Goal: Browse casually: Explore the website without a specific task or goal

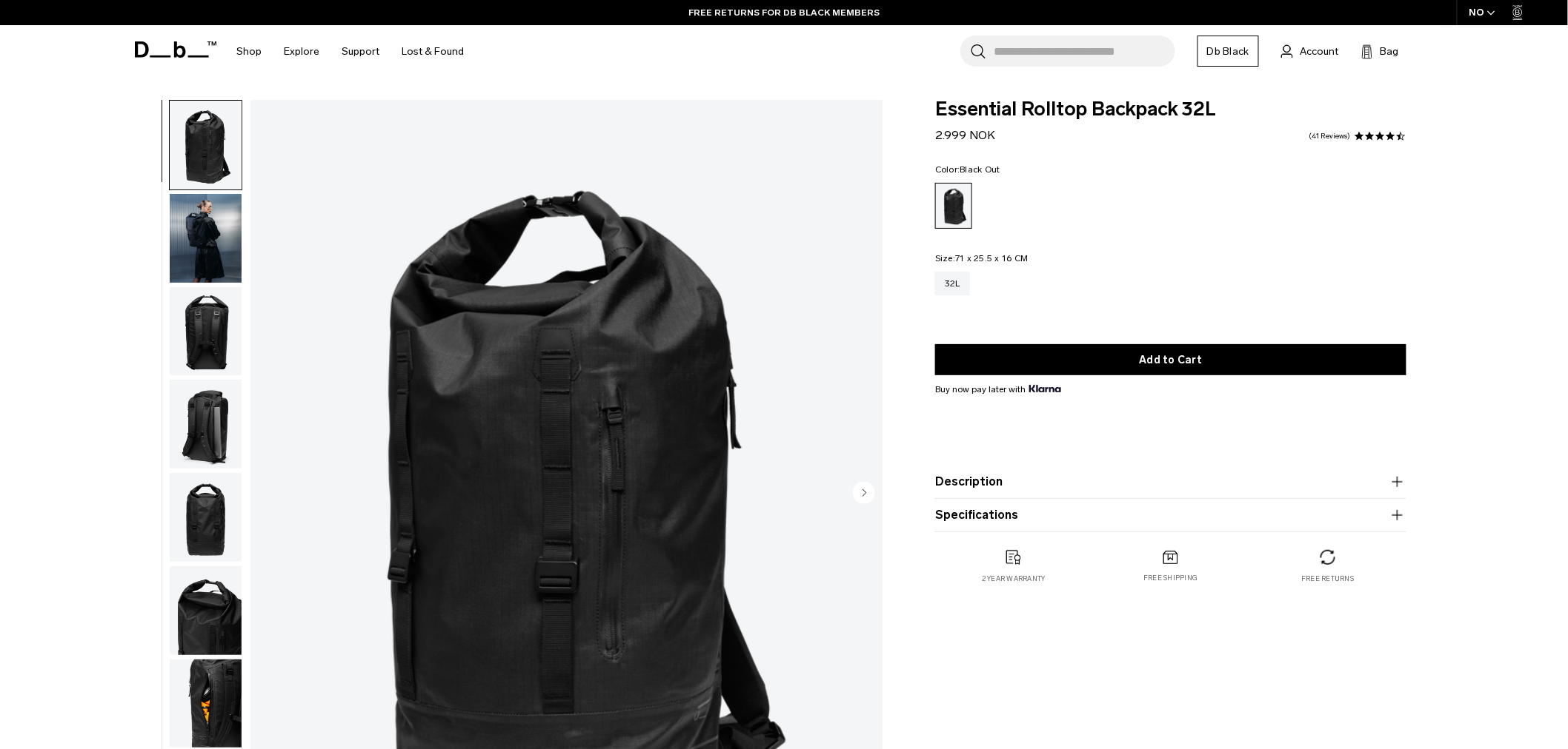
click at [202, 629] on img "button" at bounding box center [206, 611] width 72 height 89
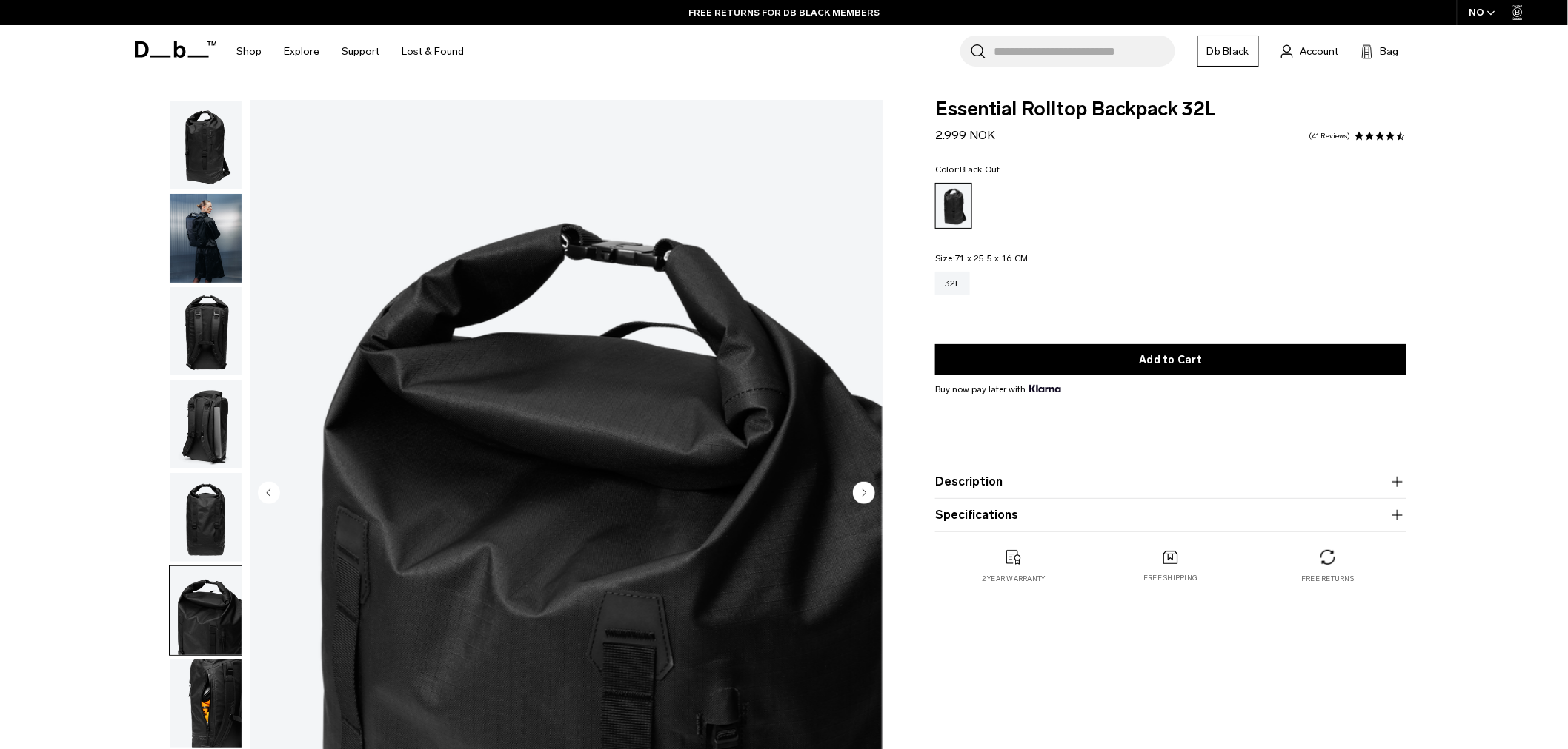
scroll to position [138, 0]
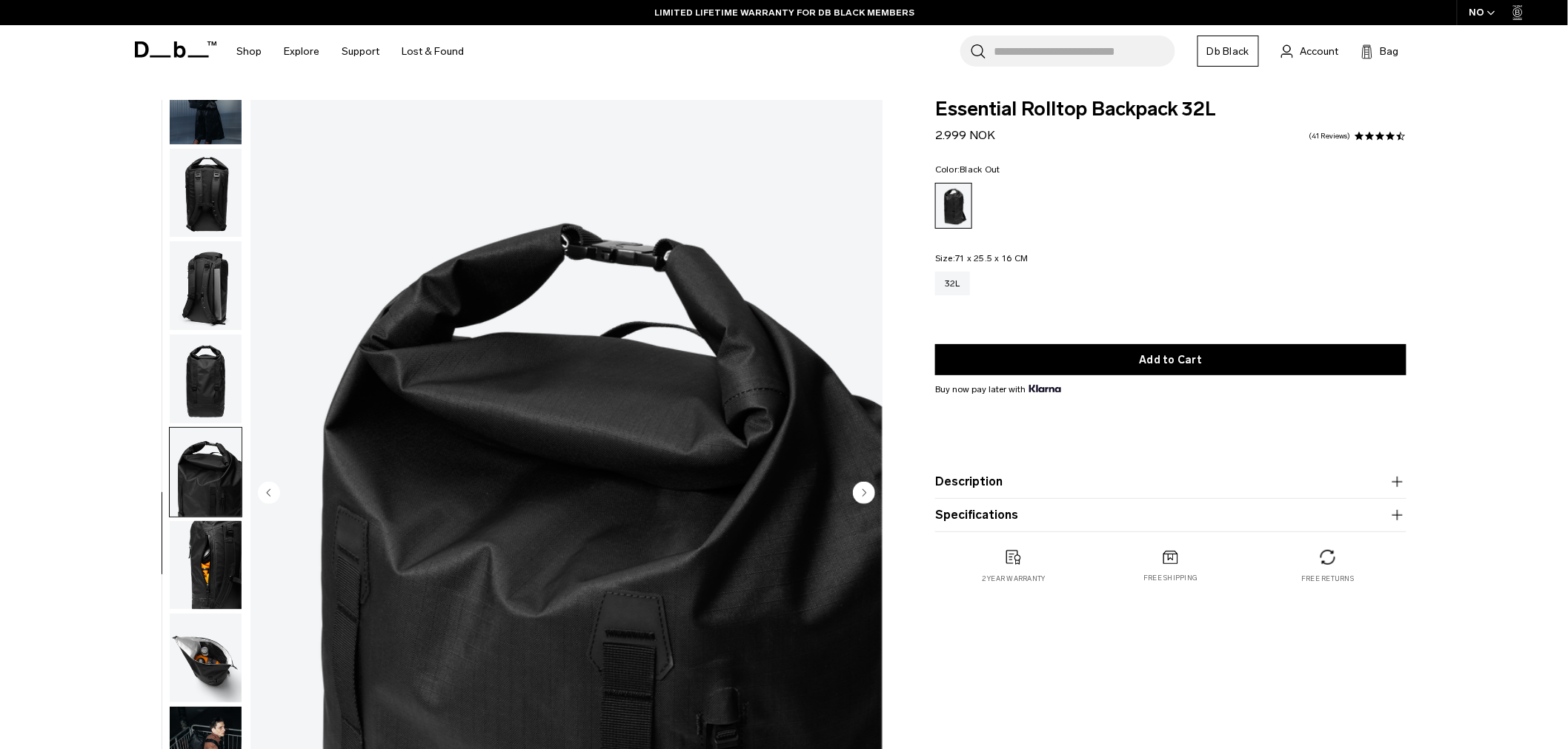
click at [202, 561] on img "button" at bounding box center [206, 565] width 72 height 89
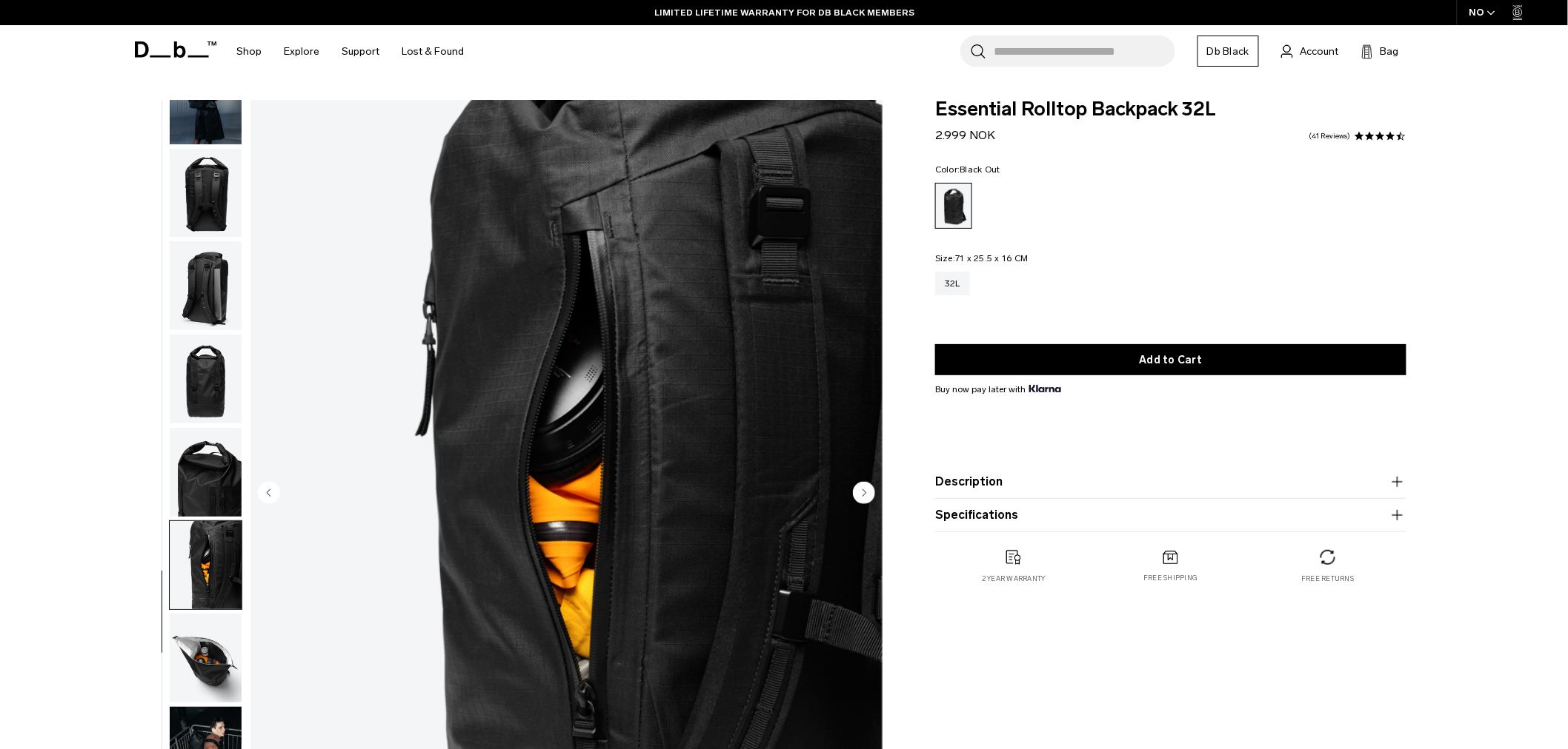
click at [196, 669] on img "button" at bounding box center [206, 657] width 72 height 89
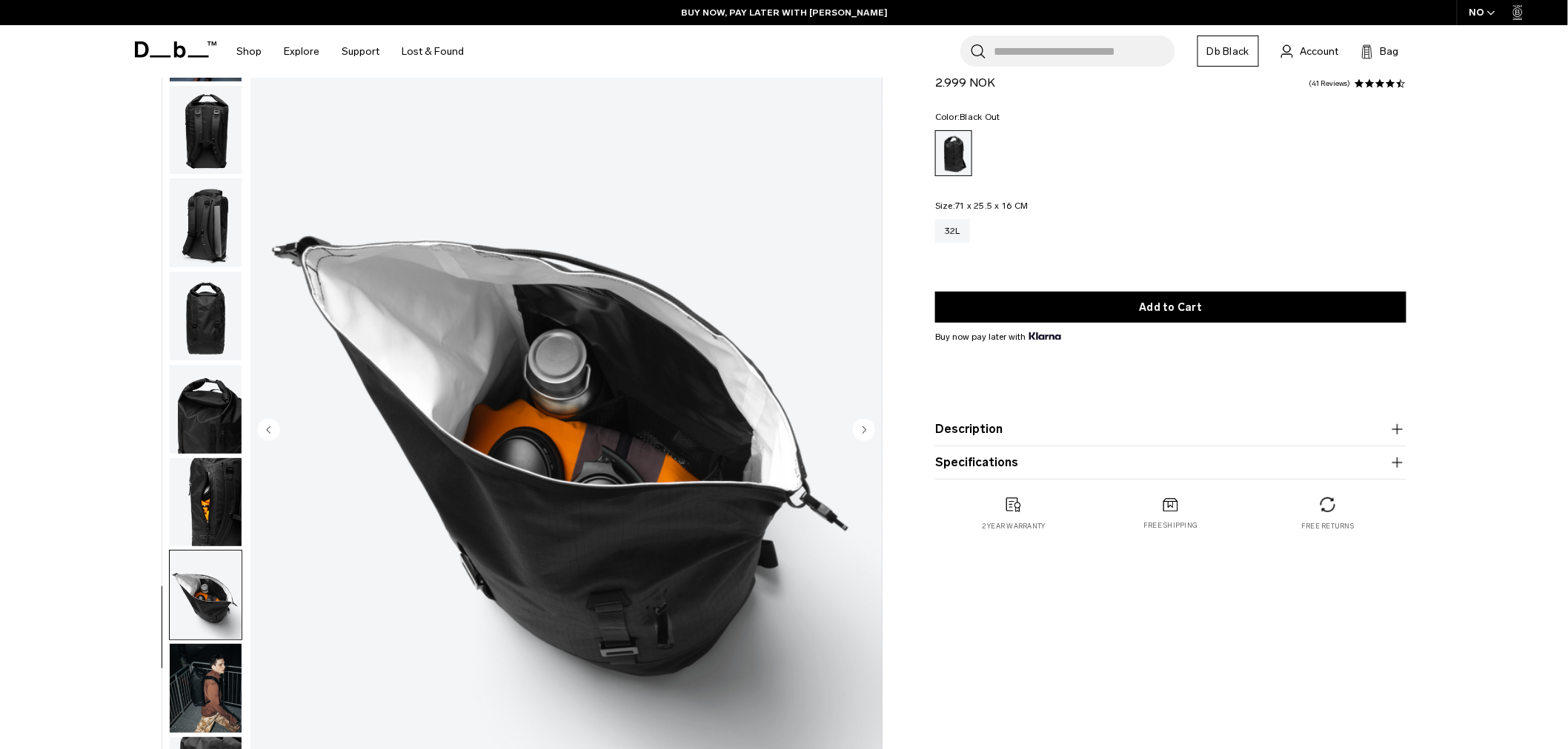
scroll to position [82, 0]
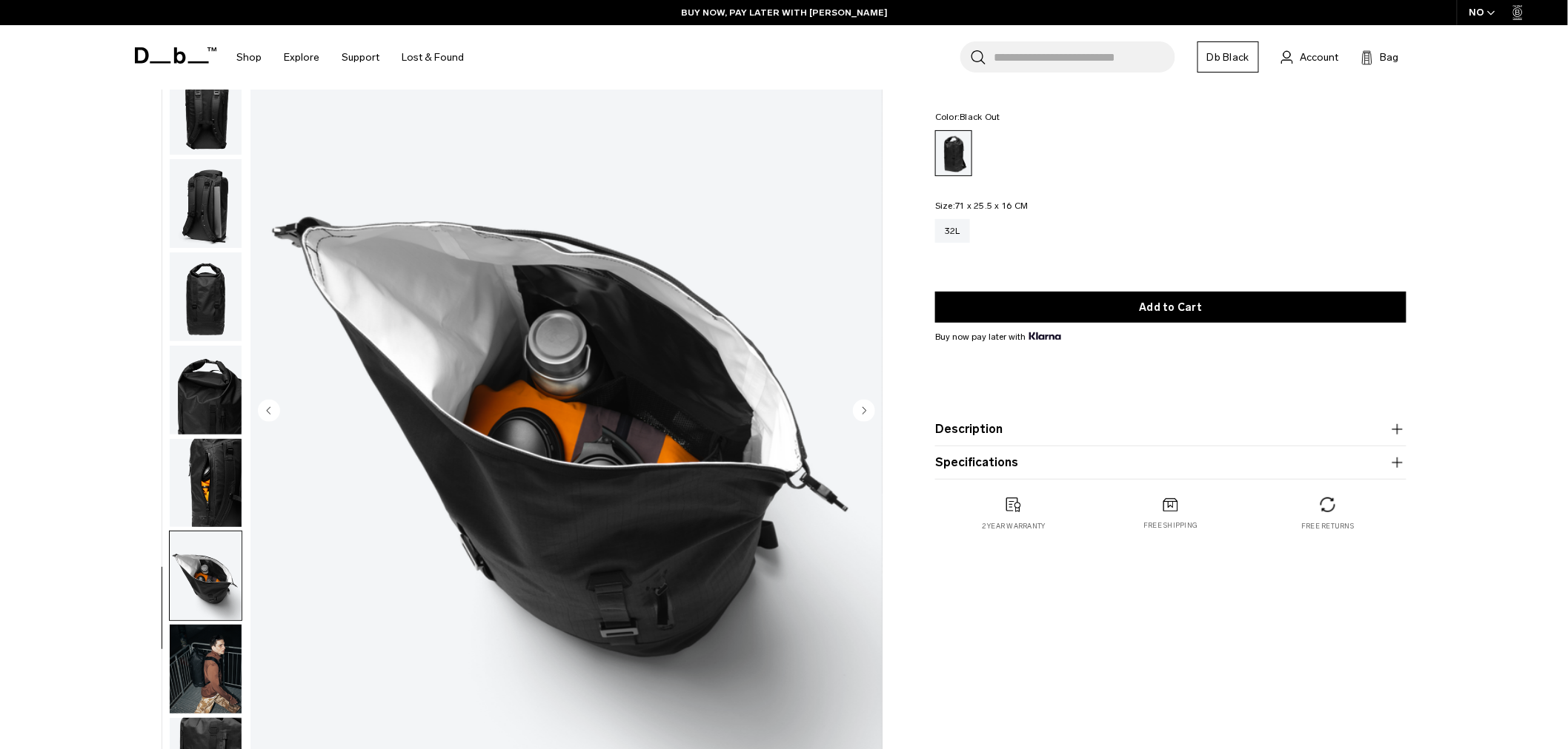
click at [201, 671] on img "button" at bounding box center [206, 669] width 72 height 89
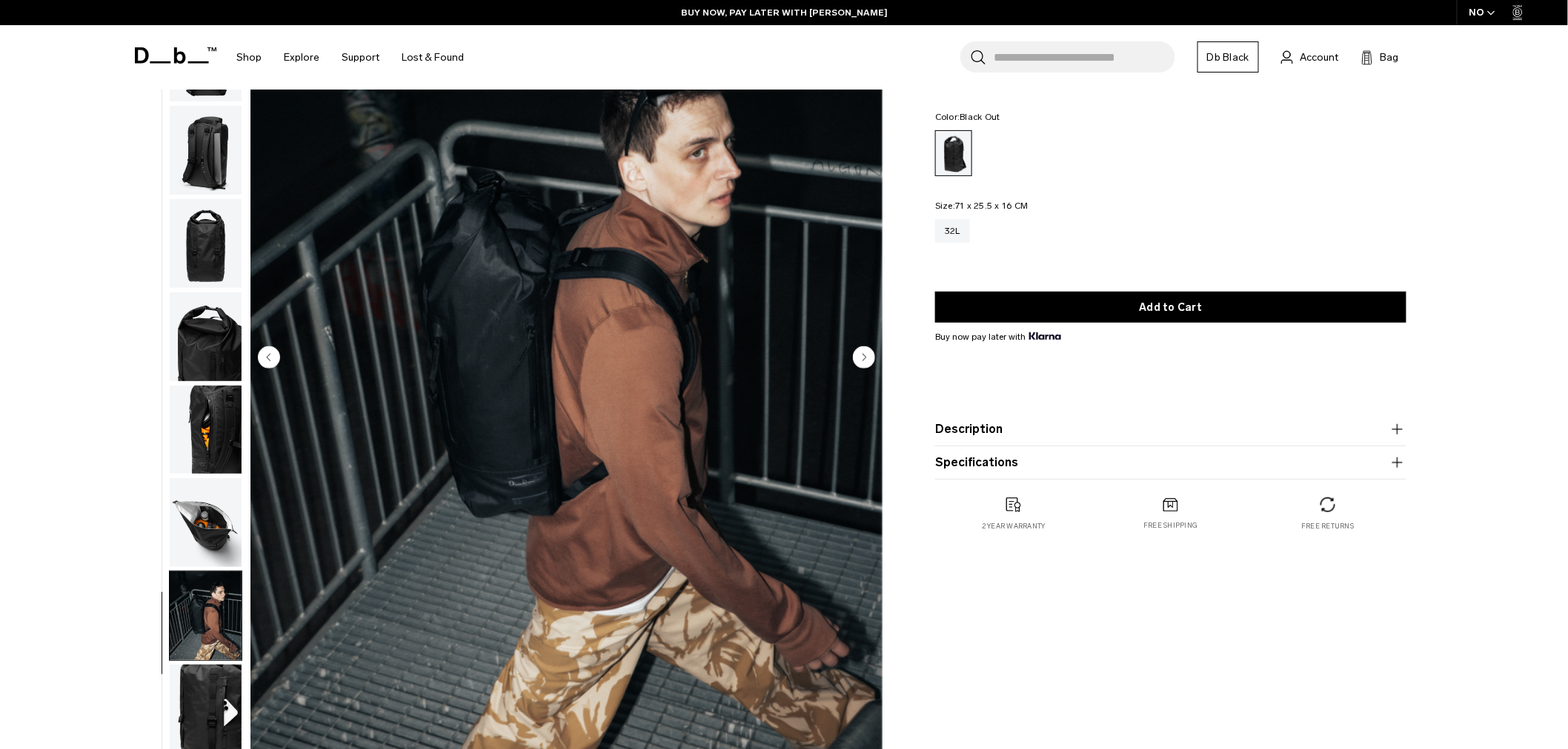
scroll to position [165, 0]
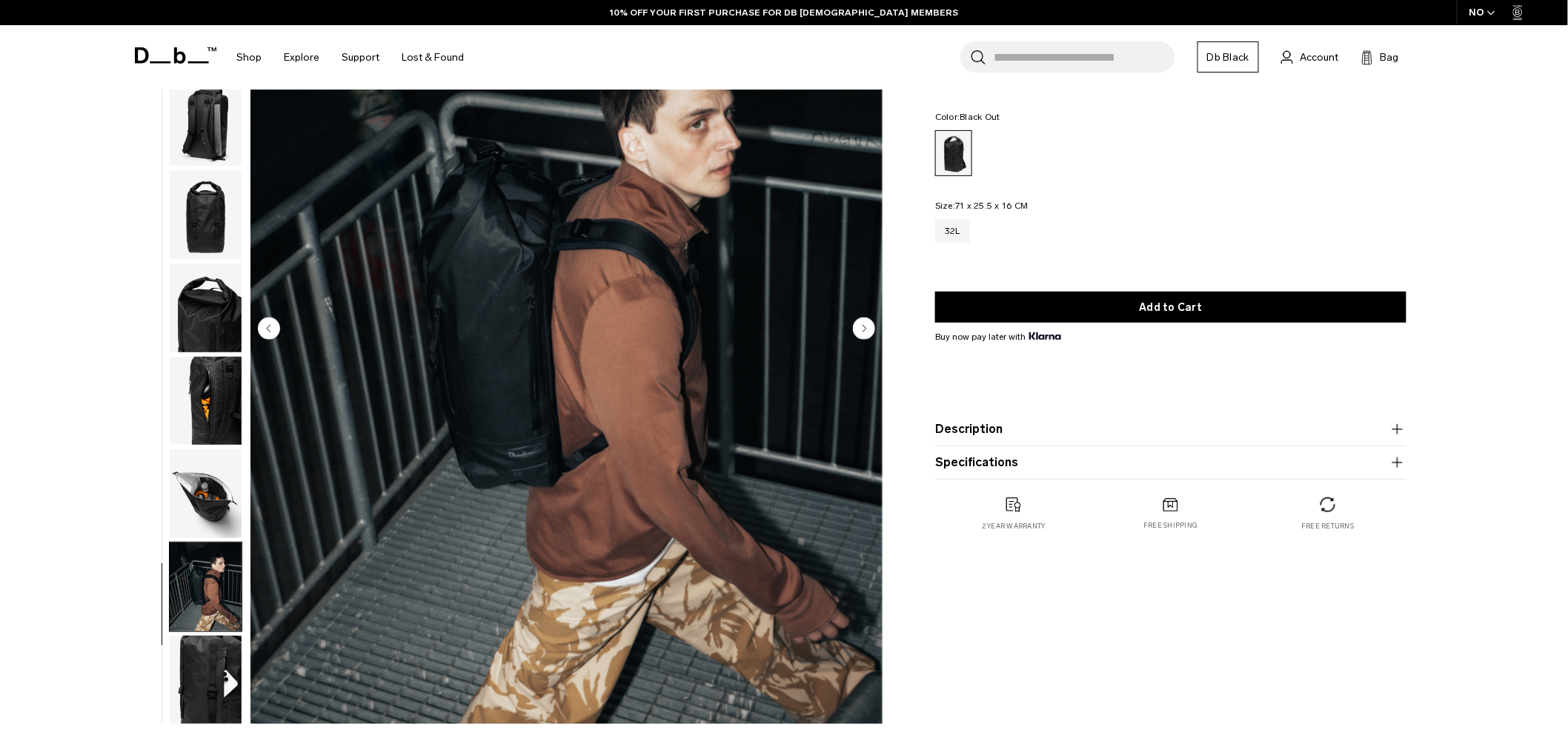
click at [219, 678] on img "button" at bounding box center [206, 680] width 72 height 89
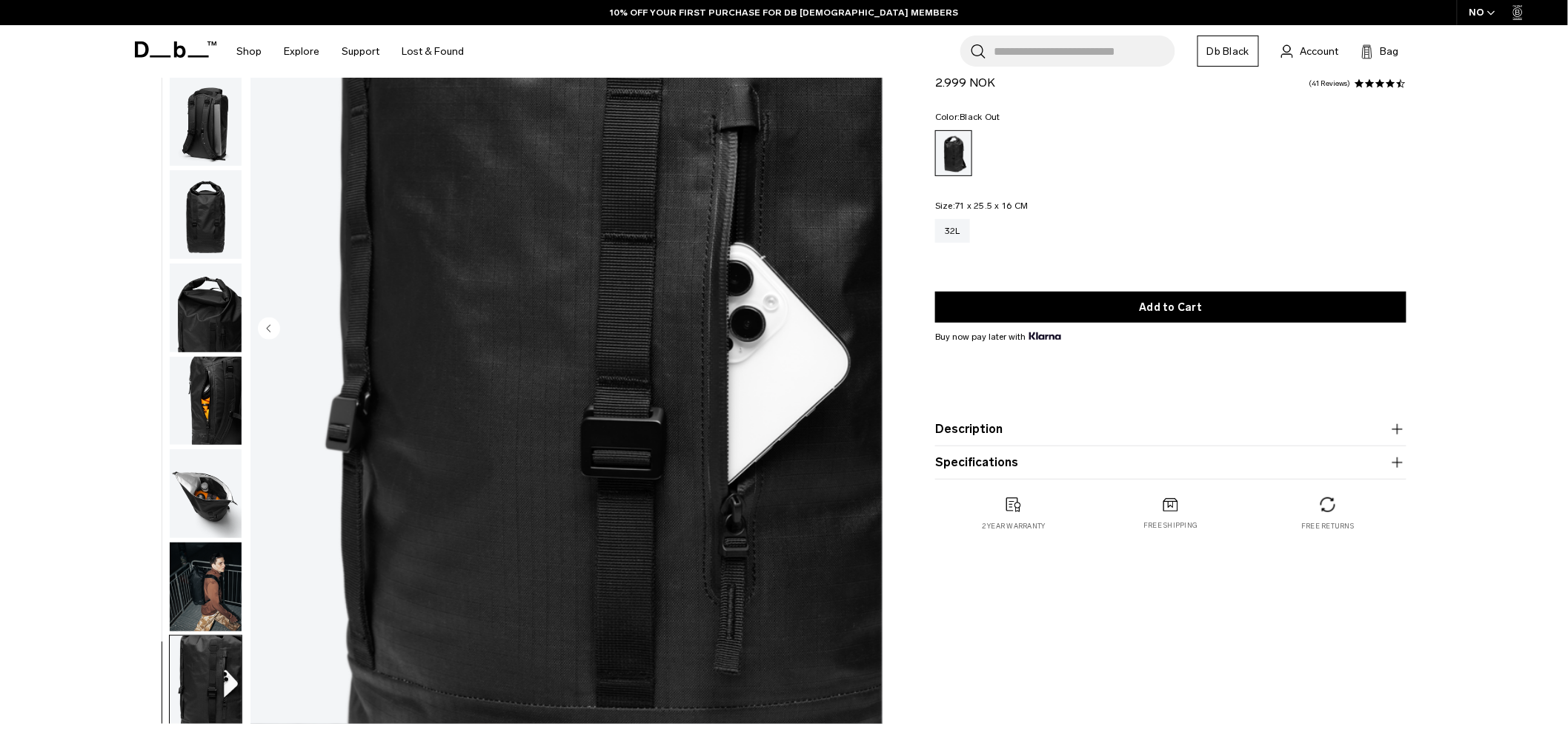
click at [200, 586] on img "button" at bounding box center [206, 586] width 72 height 89
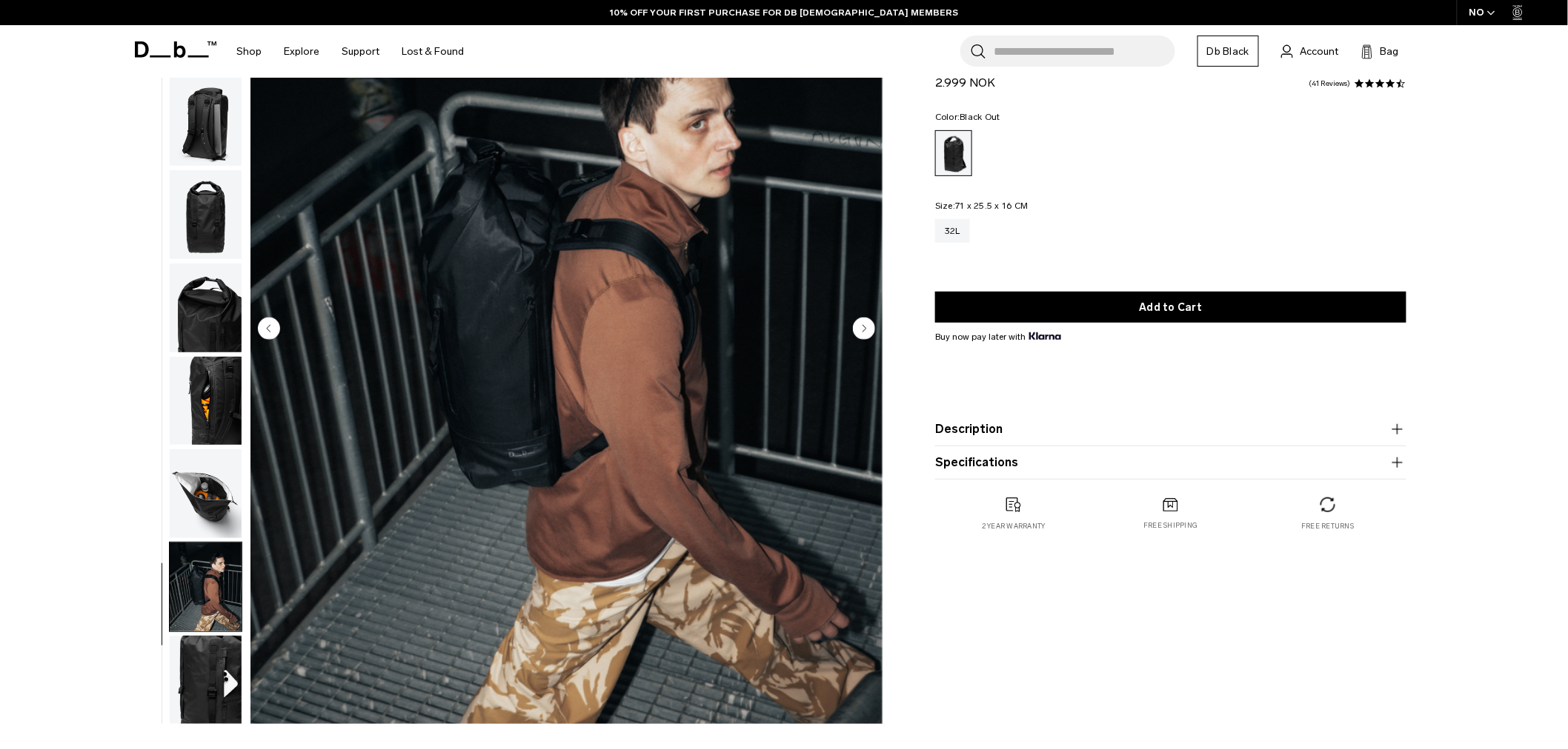
click at [195, 502] on img "button" at bounding box center [206, 494] width 72 height 89
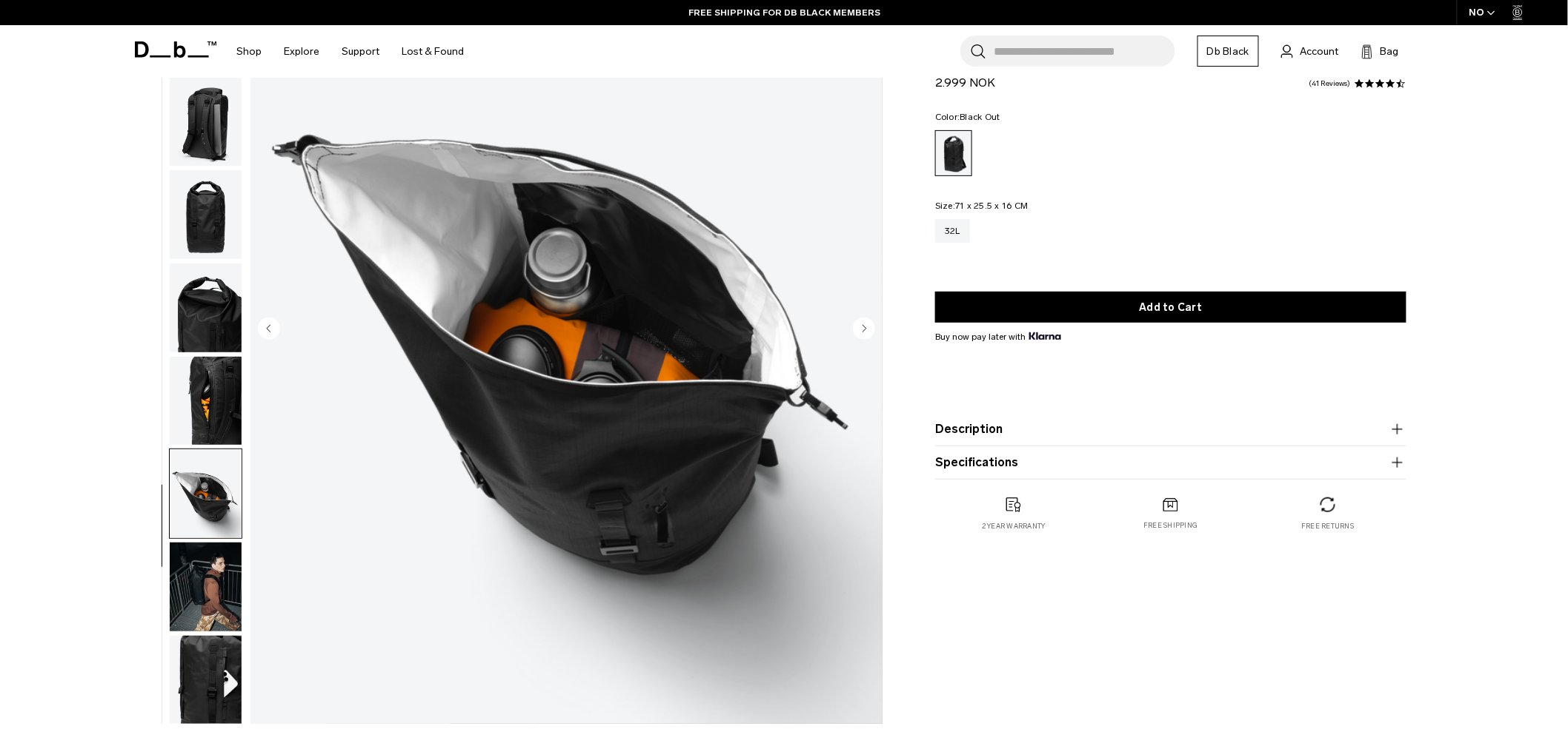
click at [213, 415] on img "button" at bounding box center [206, 400] width 72 height 89
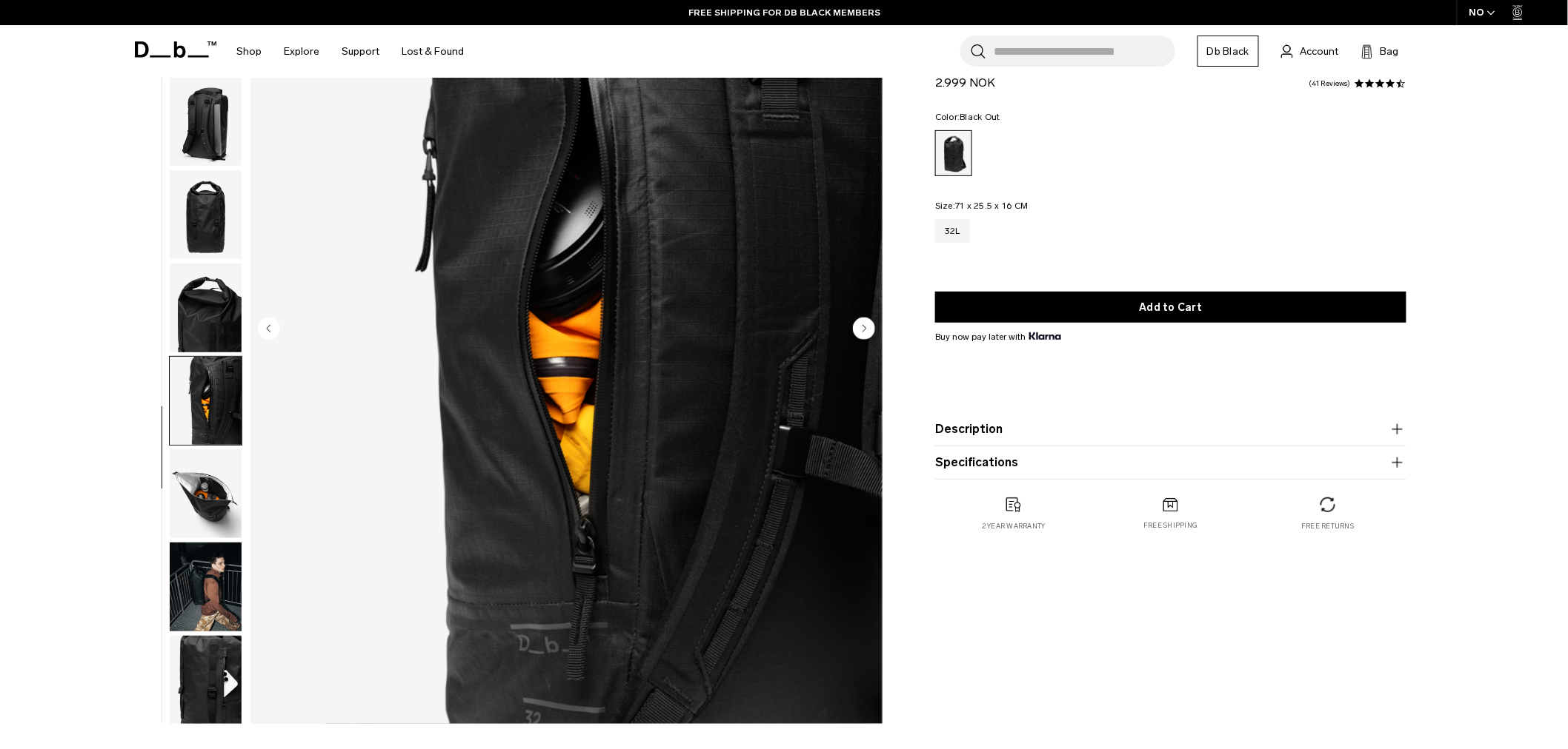
click at [216, 307] on img "button" at bounding box center [206, 308] width 72 height 89
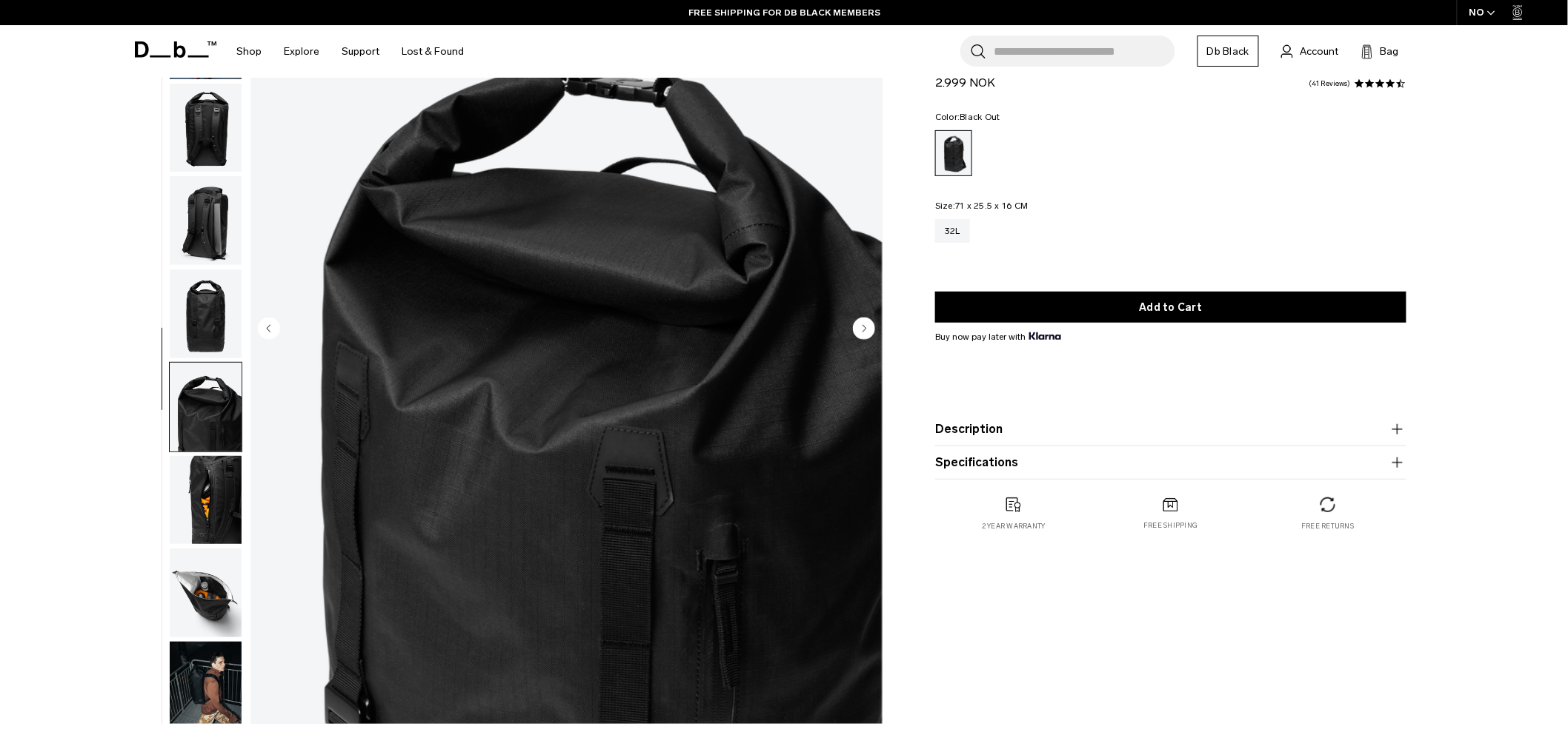
scroll to position [0, 0]
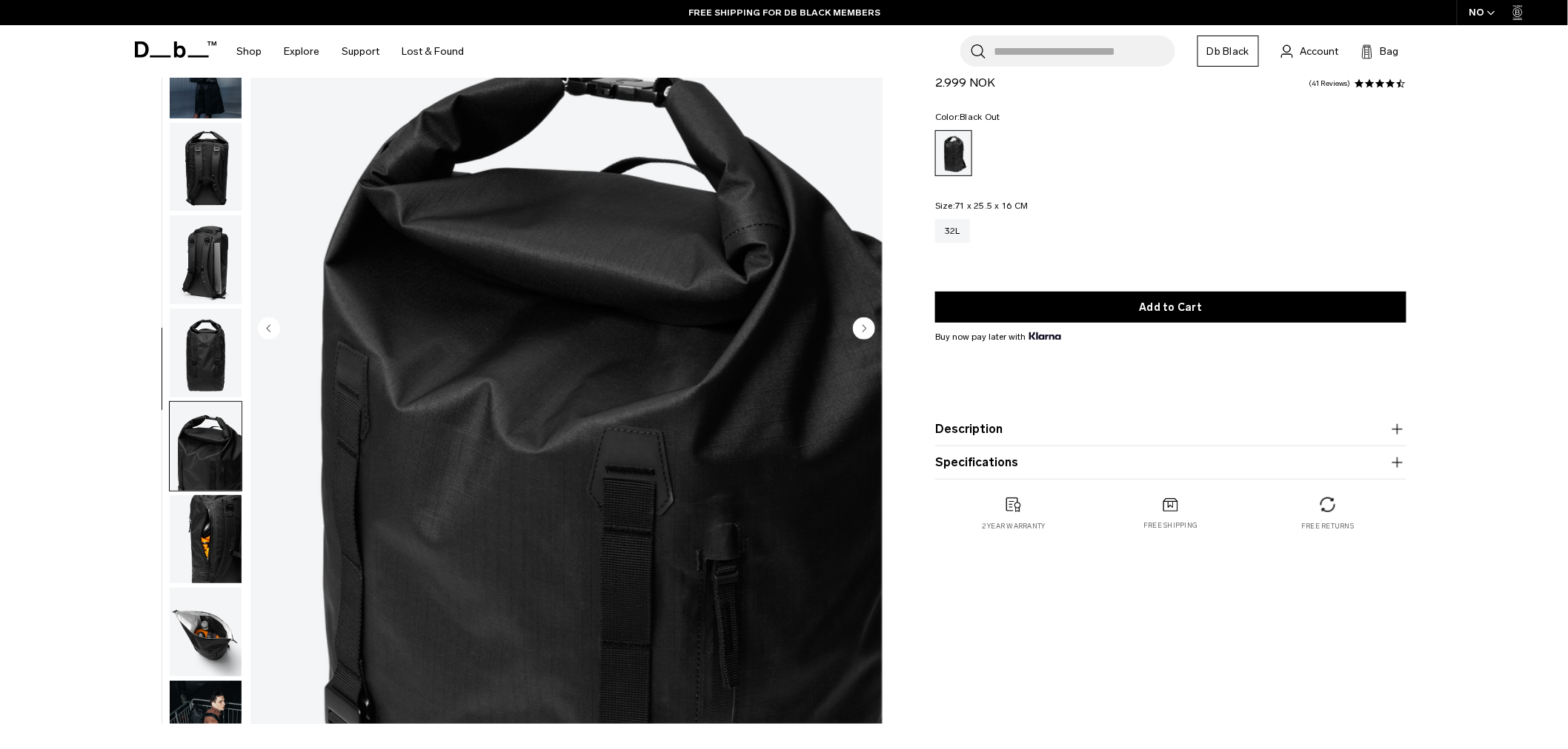
click at [214, 335] on img "button" at bounding box center [206, 353] width 72 height 89
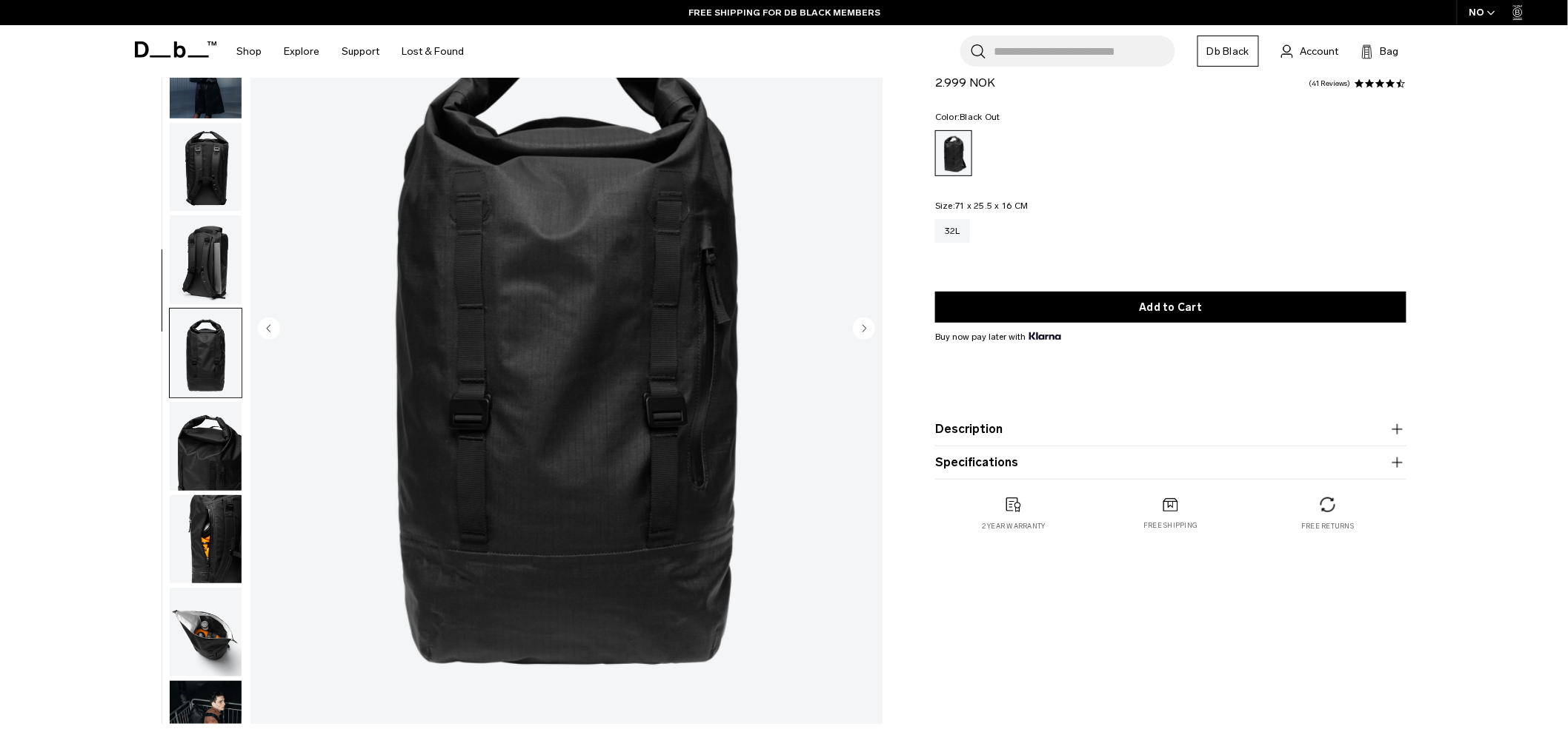
click at [222, 271] on img "button" at bounding box center [206, 259] width 72 height 89
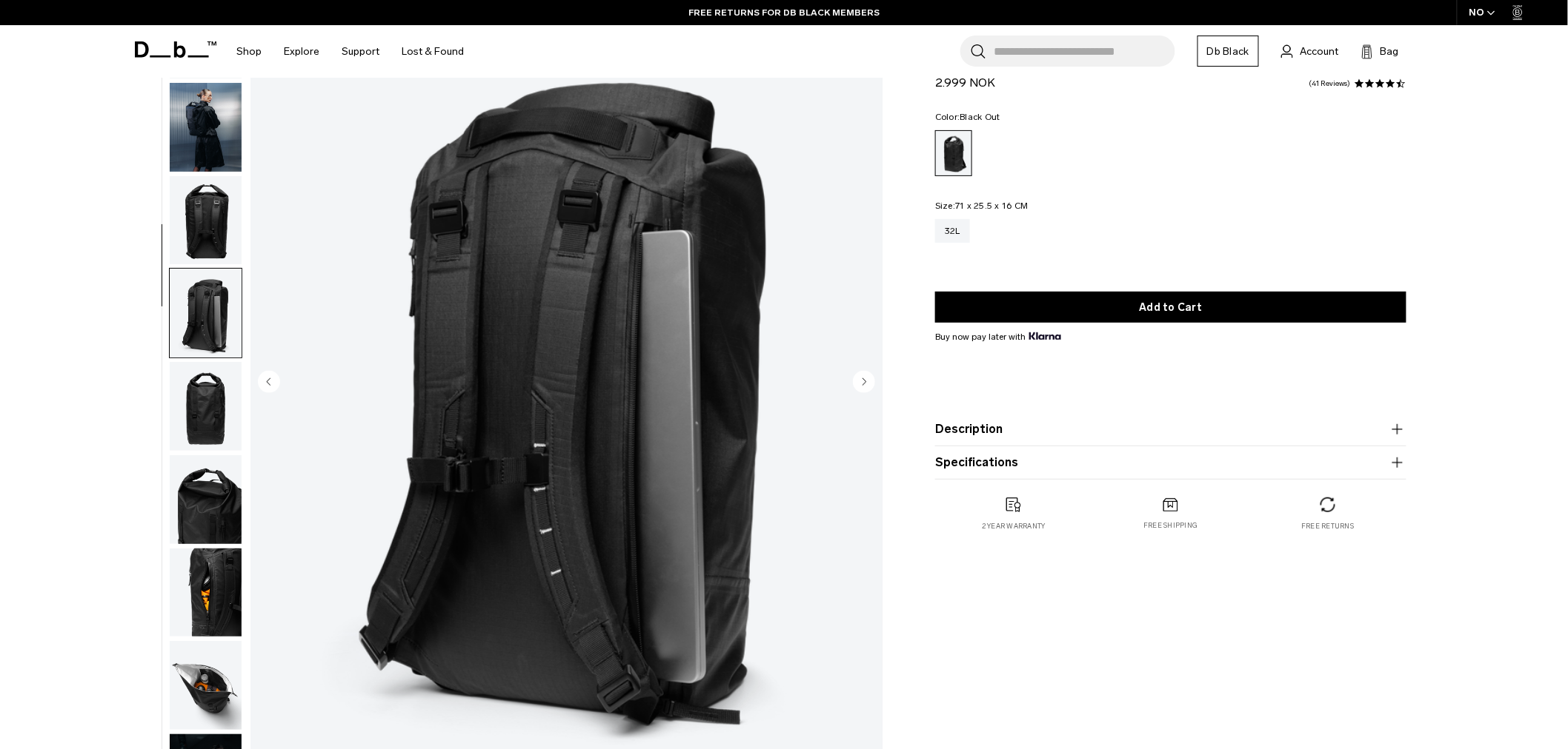
scroll to position [82, 0]
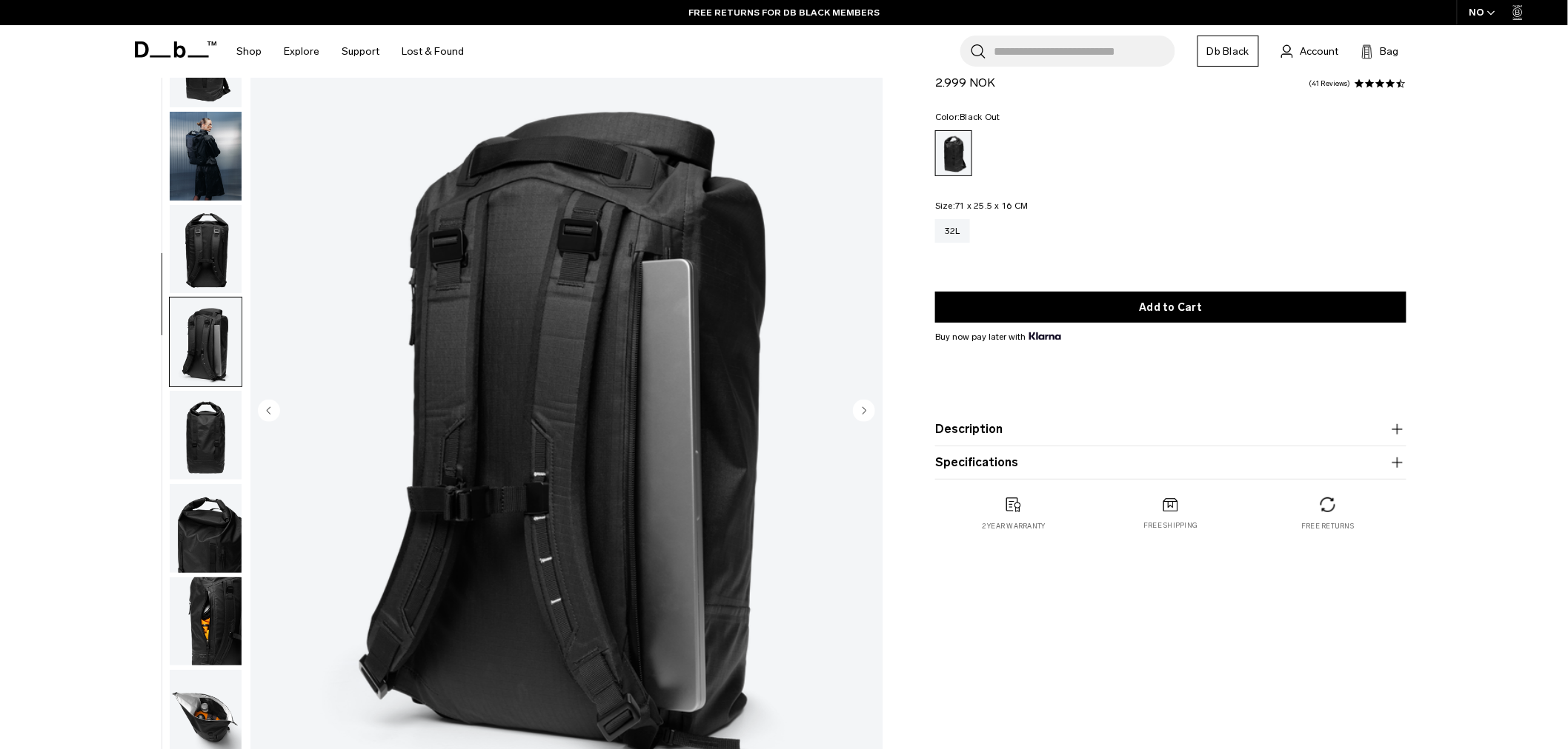
click at [222, 243] on img "button" at bounding box center [206, 249] width 72 height 89
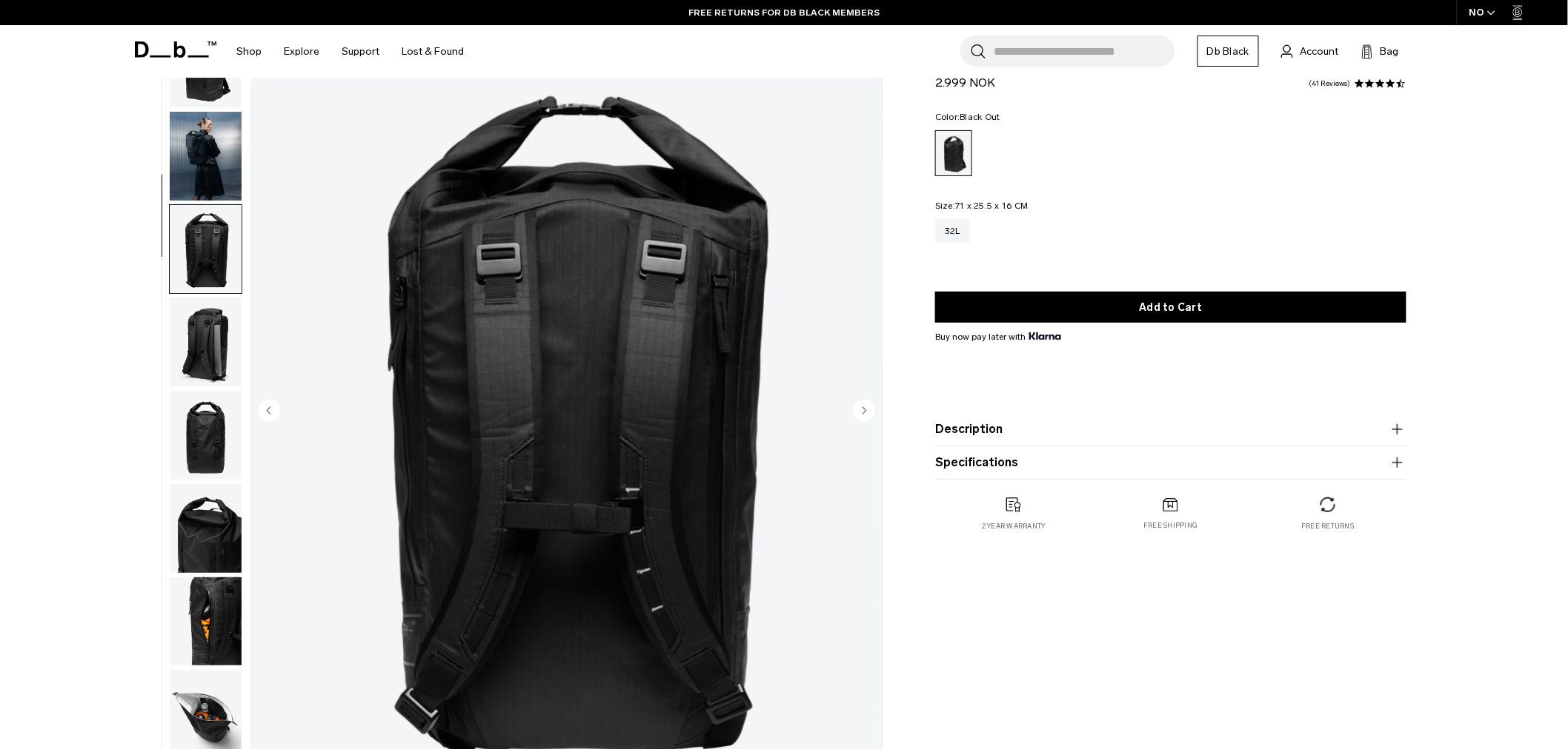
scroll to position [138, 0]
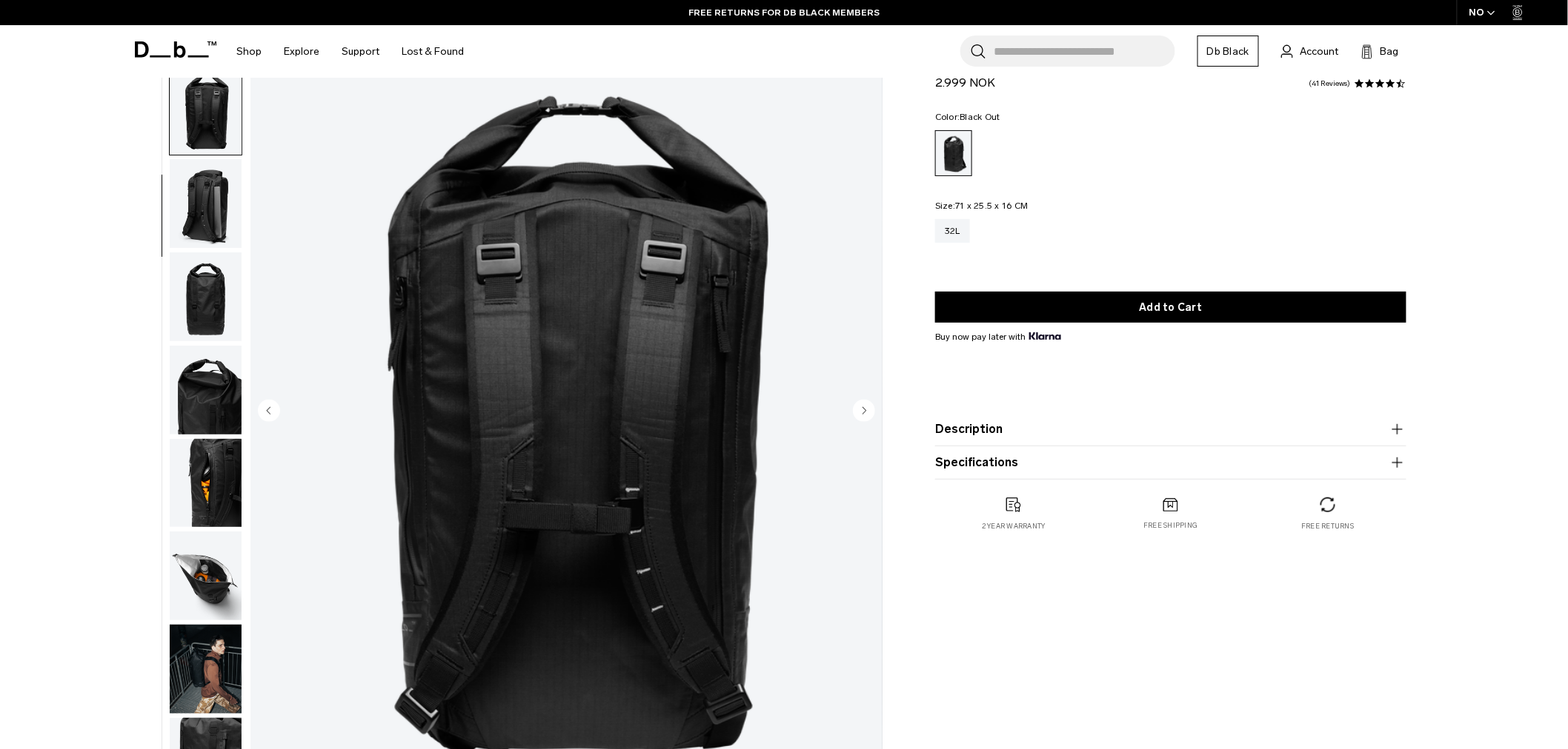
click at [201, 175] on img "button" at bounding box center [206, 203] width 72 height 89
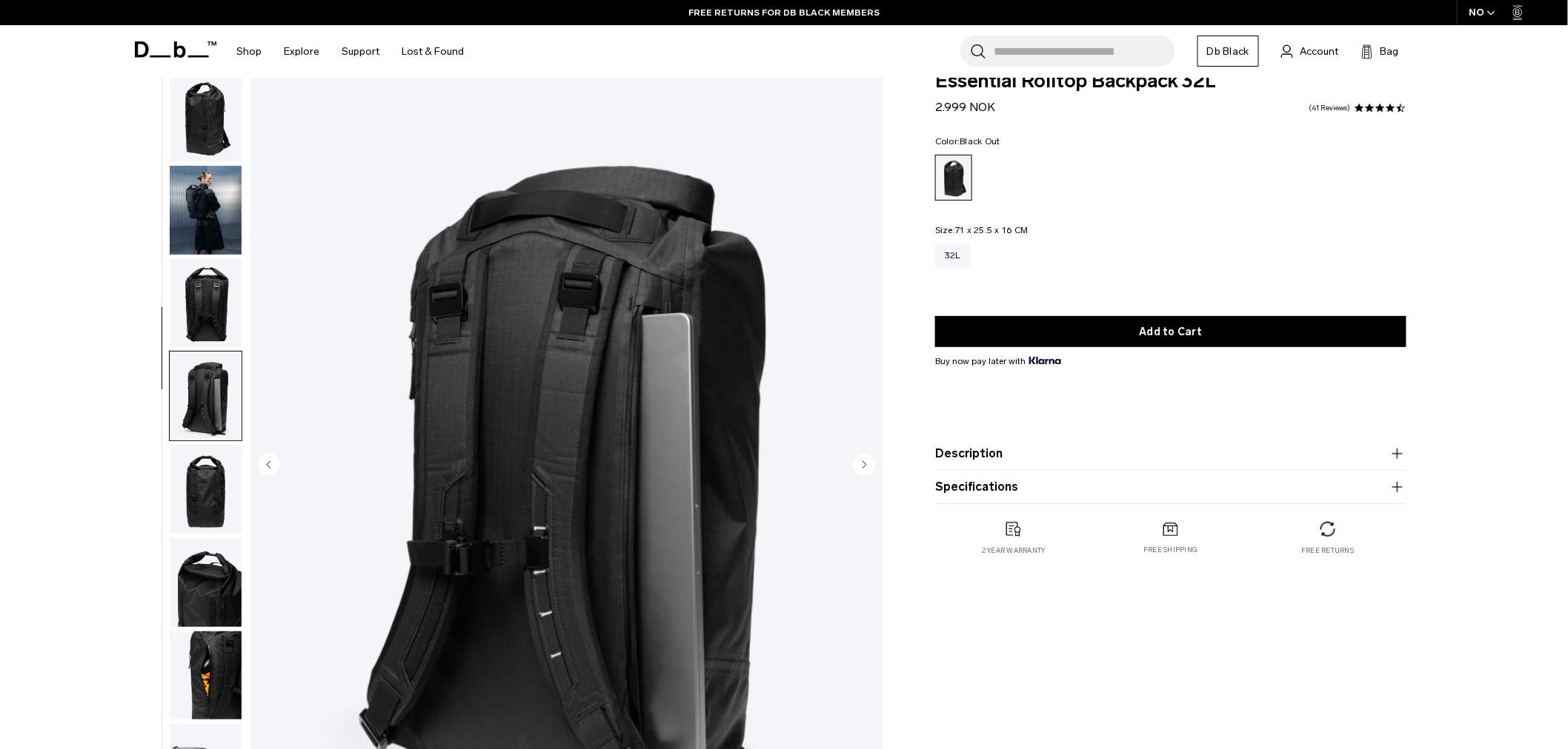
scroll to position [0, 0]
